Goal: Transaction & Acquisition: Purchase product/service

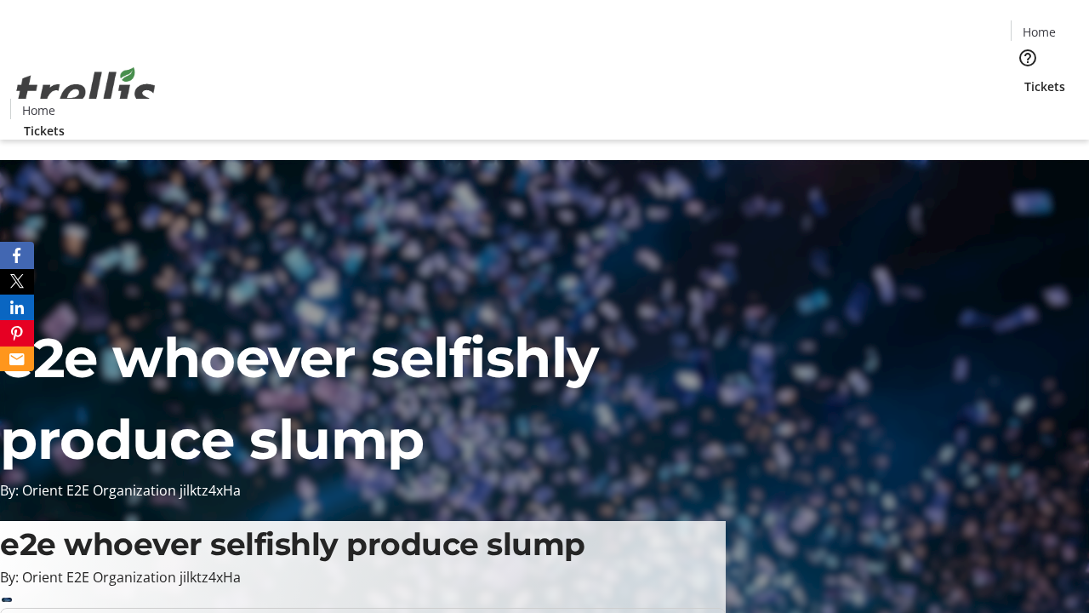
click at [1024, 77] on span "Tickets" at bounding box center [1044, 86] width 41 height 18
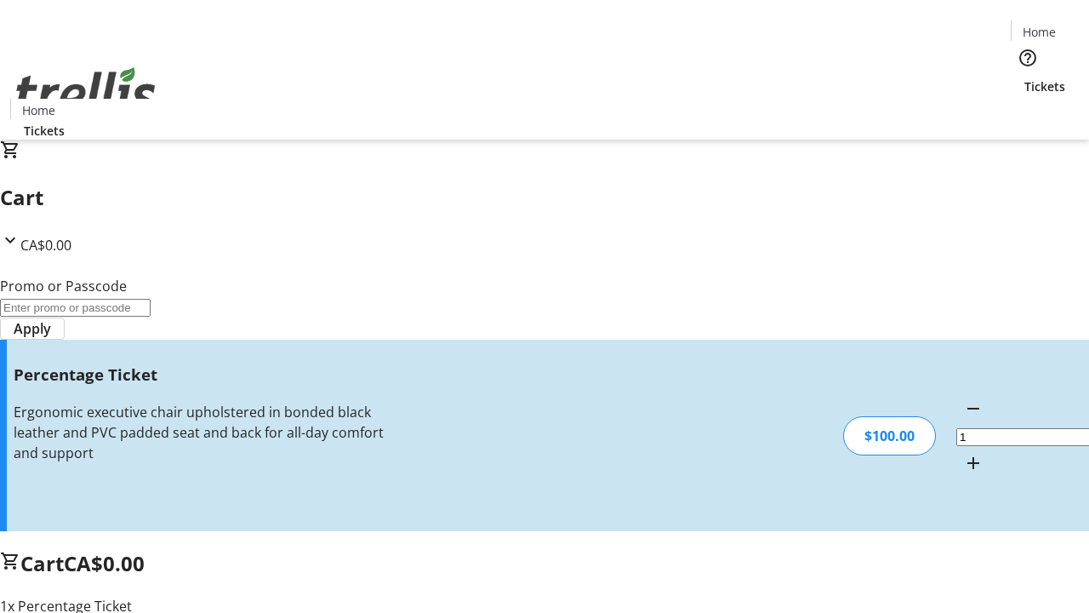
type input "FOO"
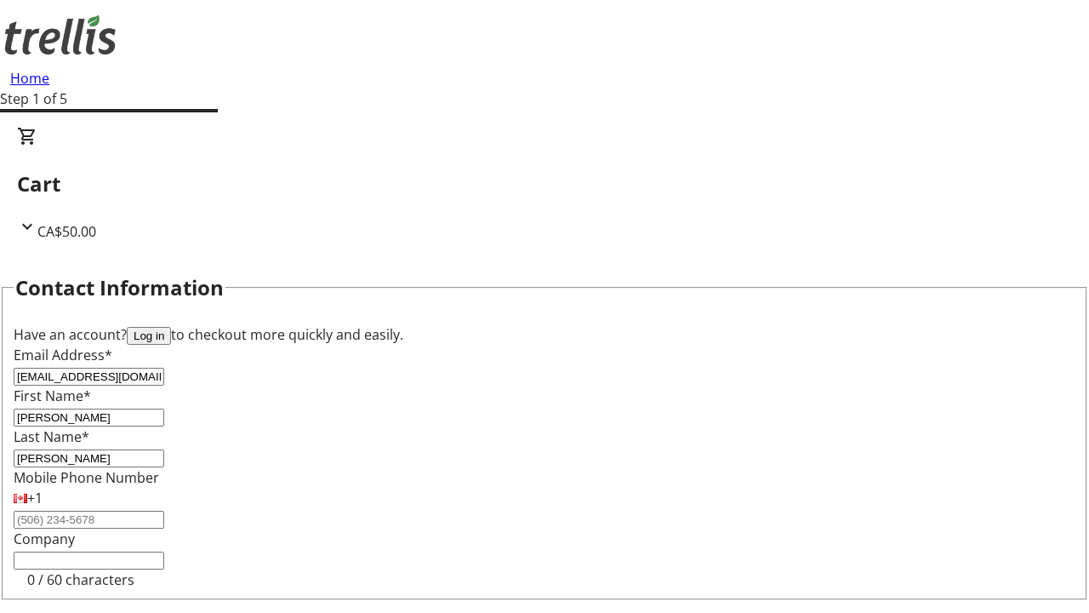
type input "[PERSON_NAME]"
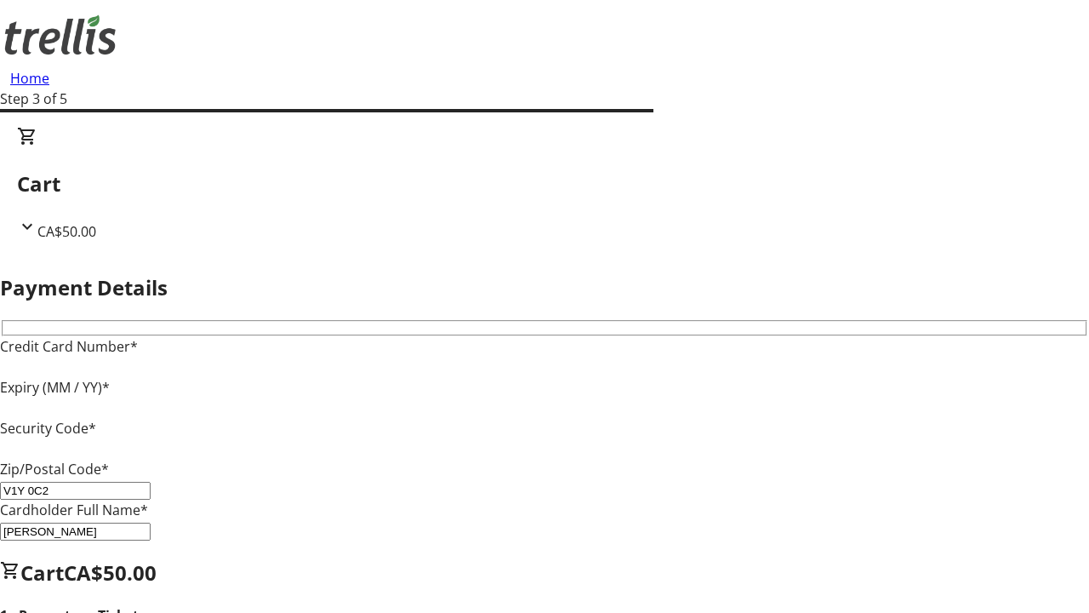
type input "V1Y 0C2"
